Goal: Information Seeking & Learning: Find specific fact

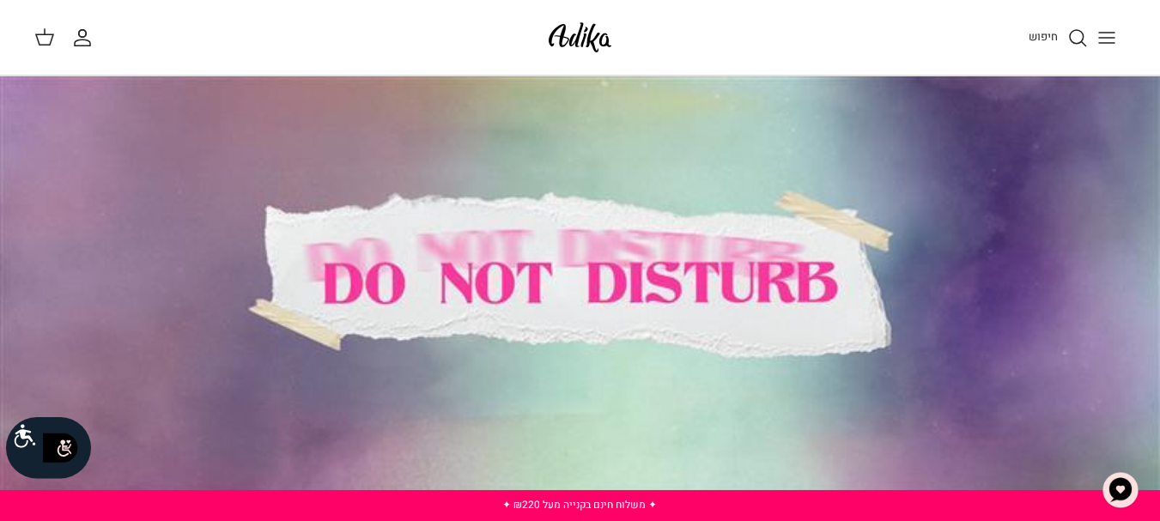
click at [1108, 35] on icon "Toggle menu" at bounding box center [1107, 37] width 21 height 21
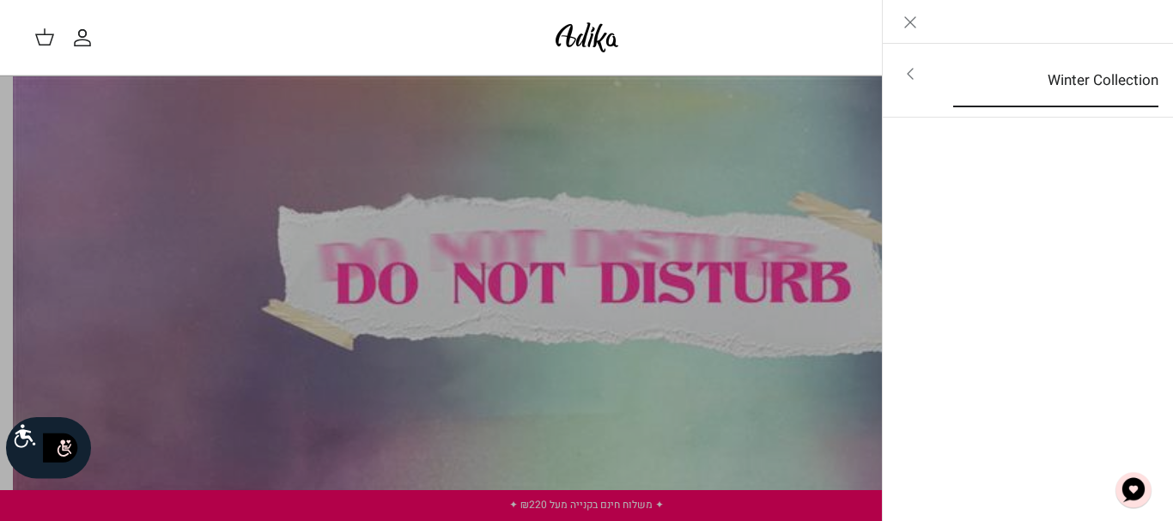
click at [971, 83] on link "Winter Collection" at bounding box center [1056, 80] width 236 height 53
click at [1072, 71] on link "לכל הפריטים" at bounding box center [1029, 75] width 274 height 43
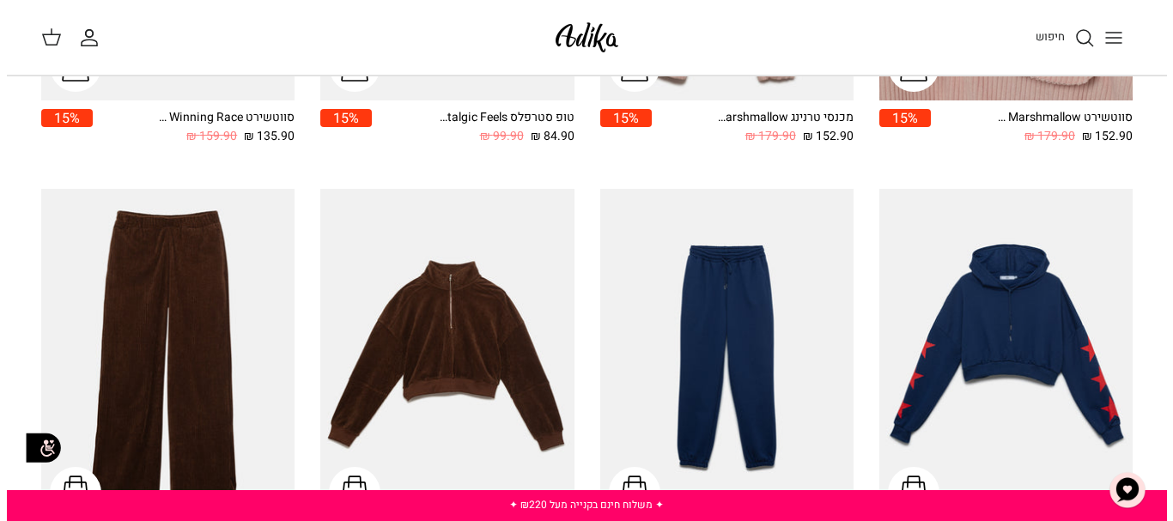
scroll to position [429, 0]
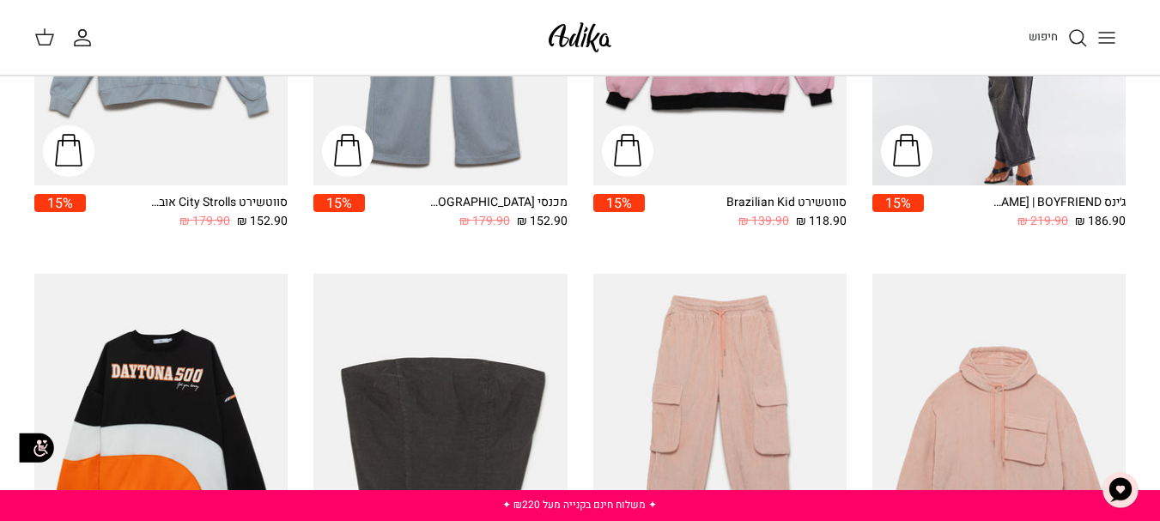
click at [1041, 33] on span "חיפוש" at bounding box center [1043, 36] width 29 height 16
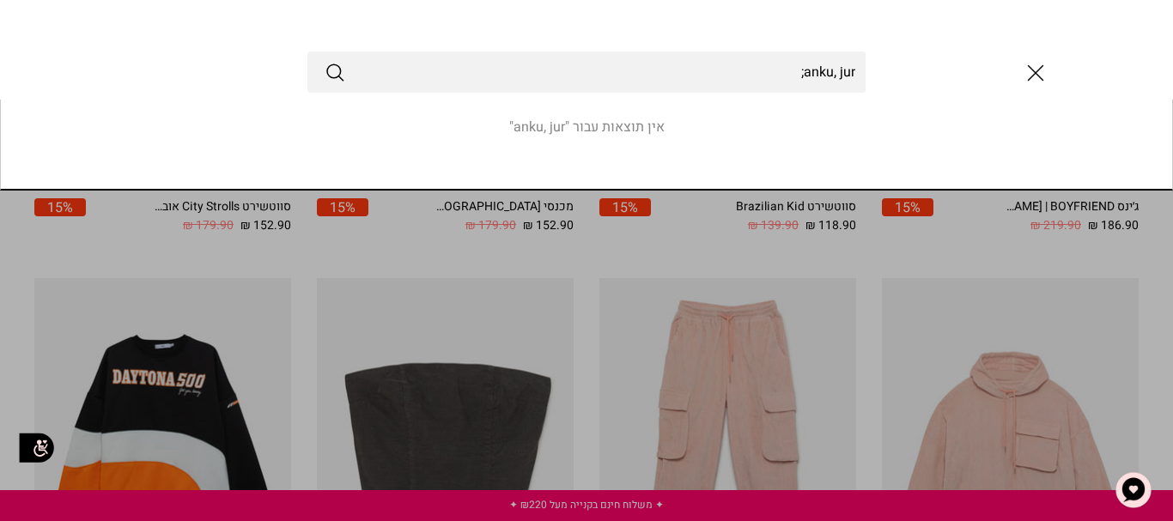
type input "anku, jur;"
click at [325, 61] on button "Submit" at bounding box center [335, 72] width 21 height 22
